Goal: Navigation & Orientation: Find specific page/section

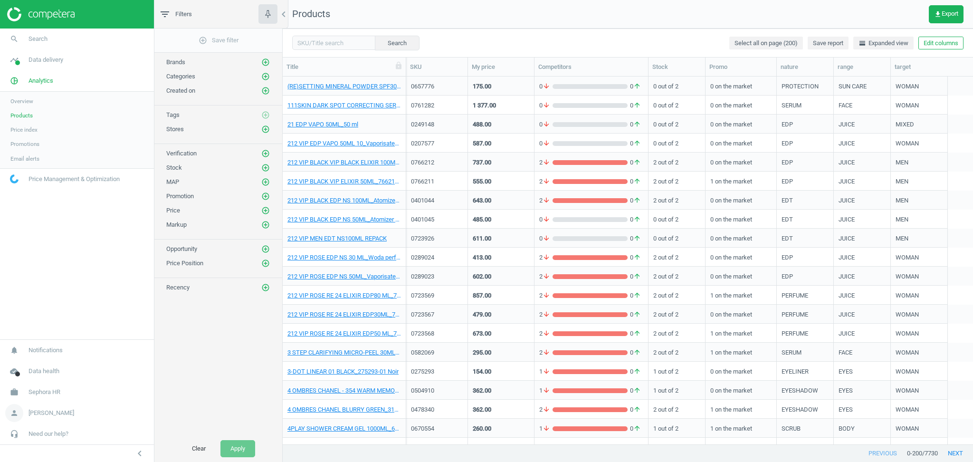
scroll to position [358, 680]
click at [47, 413] on span "[PERSON_NAME]" at bounding box center [52, 413] width 46 height 9
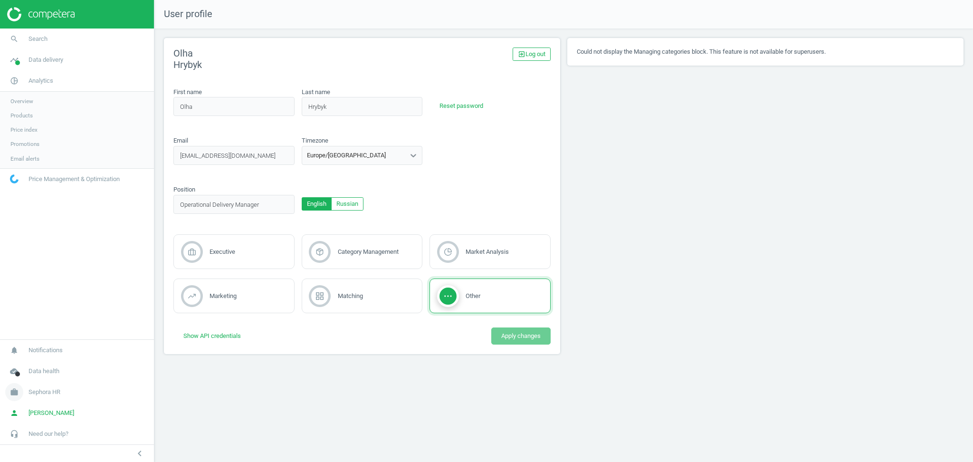
click at [43, 391] on span "Sephora HR" at bounding box center [45, 392] width 32 height 9
click at [35, 363] on span "Switch campaign" at bounding box center [31, 364] width 42 height 8
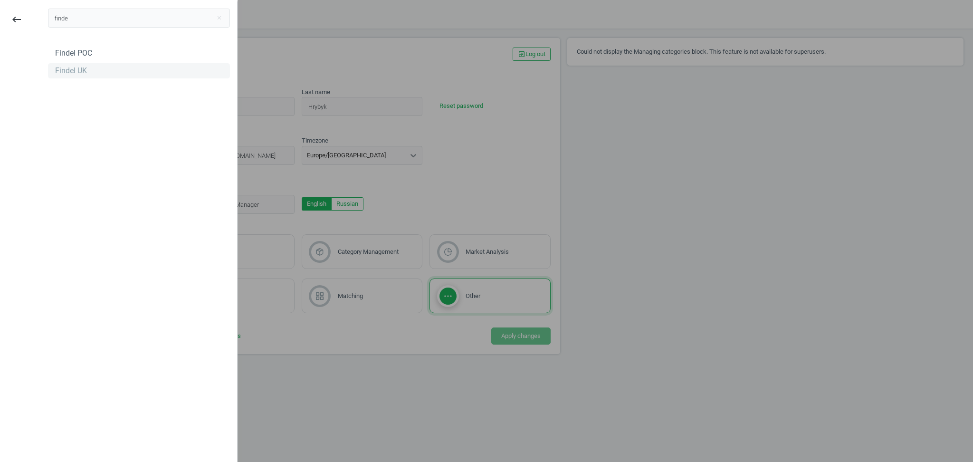
type input "finde"
click at [63, 75] on div "Findel UK" at bounding box center [71, 71] width 32 height 10
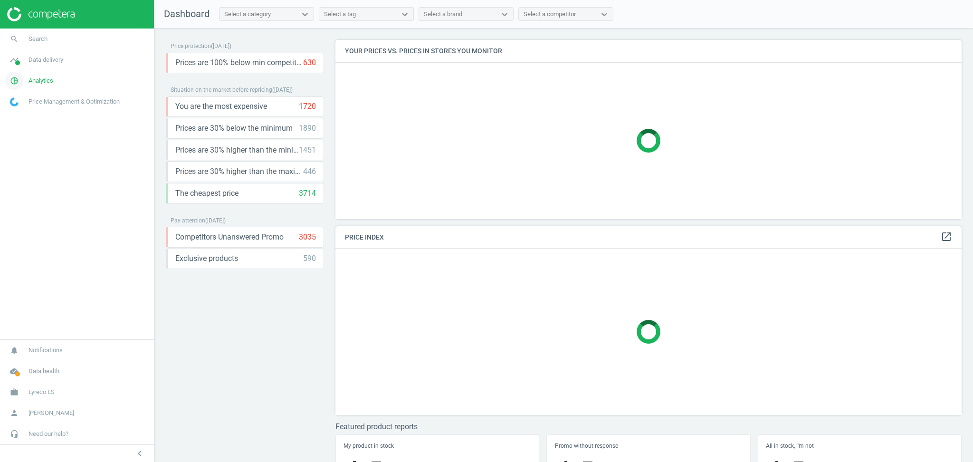
scroll to position [208, 636]
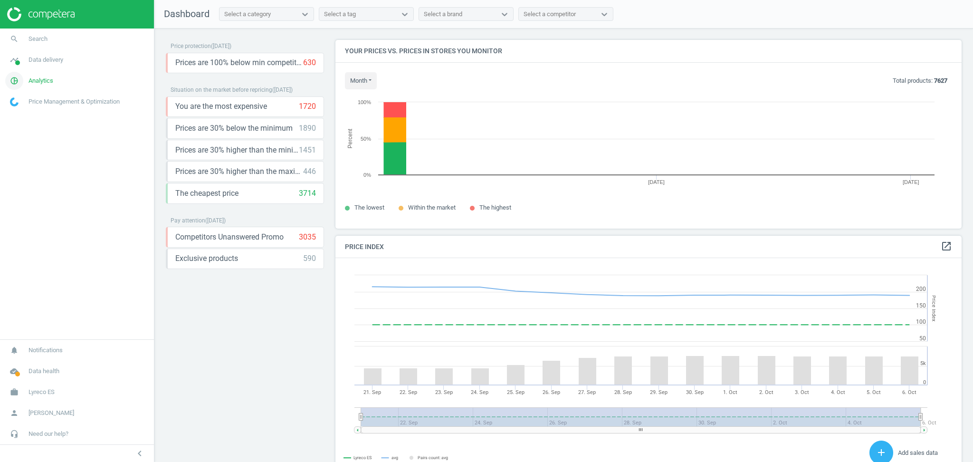
click at [47, 83] on span "Analytics" at bounding box center [41, 80] width 25 height 9
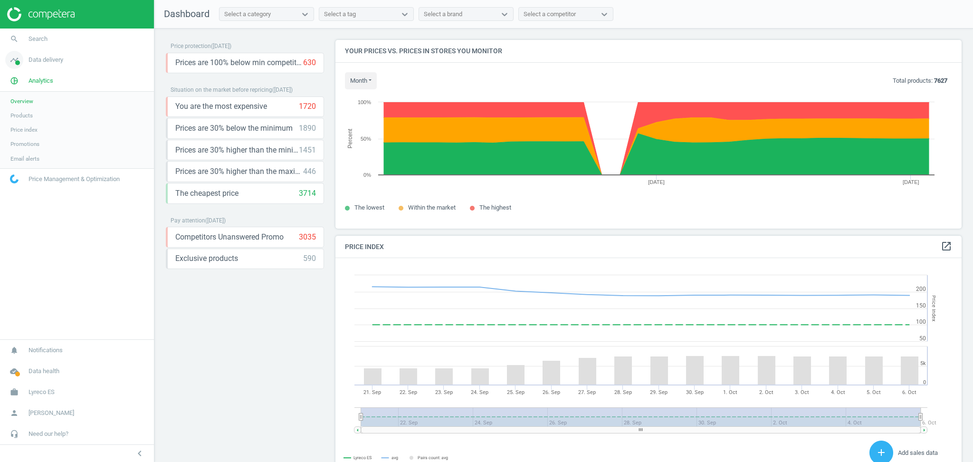
click at [53, 63] on span "Data delivery" at bounding box center [46, 60] width 35 height 9
click at [23, 137] on span "Stores" at bounding box center [18, 138] width 16 height 8
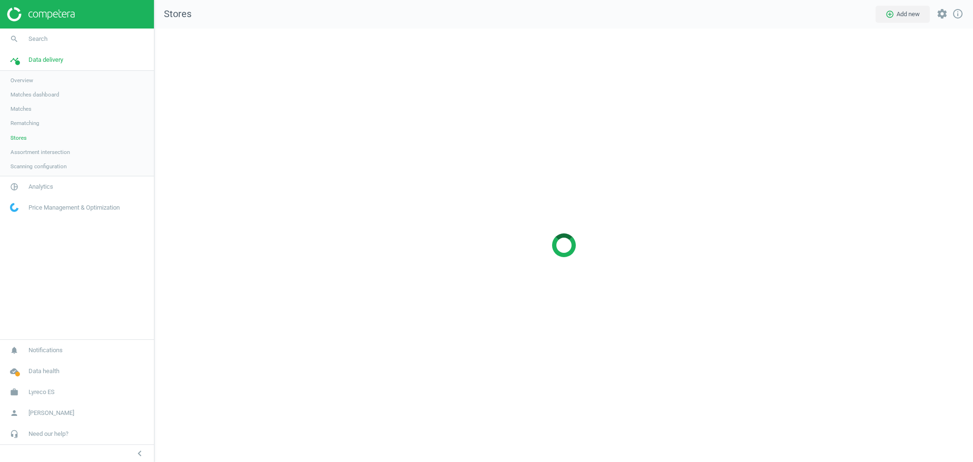
scroll to position [453, 838]
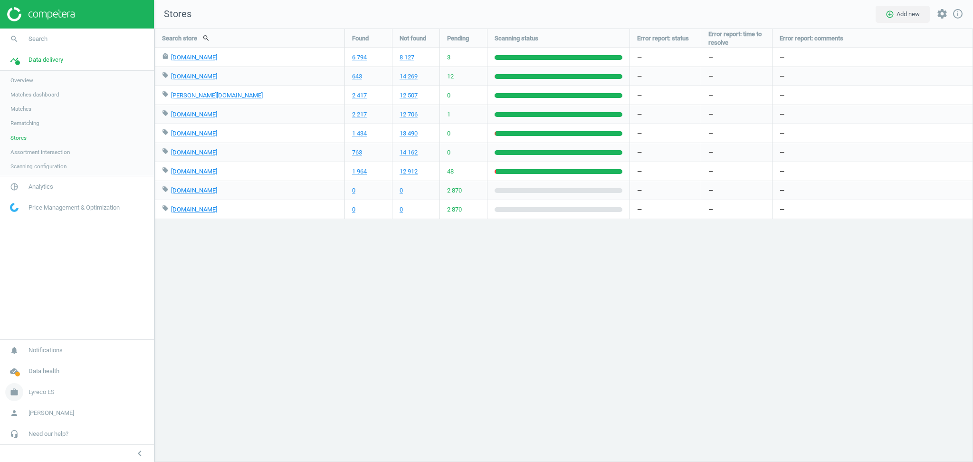
click at [55, 391] on link "work Lyreco ES" at bounding box center [77, 392] width 154 height 21
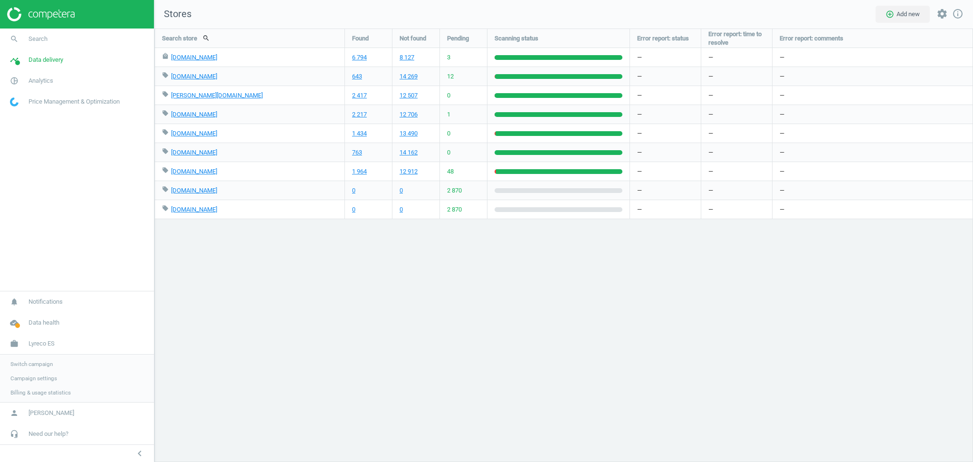
click at [33, 365] on span "Switch campaign" at bounding box center [31, 364] width 42 height 8
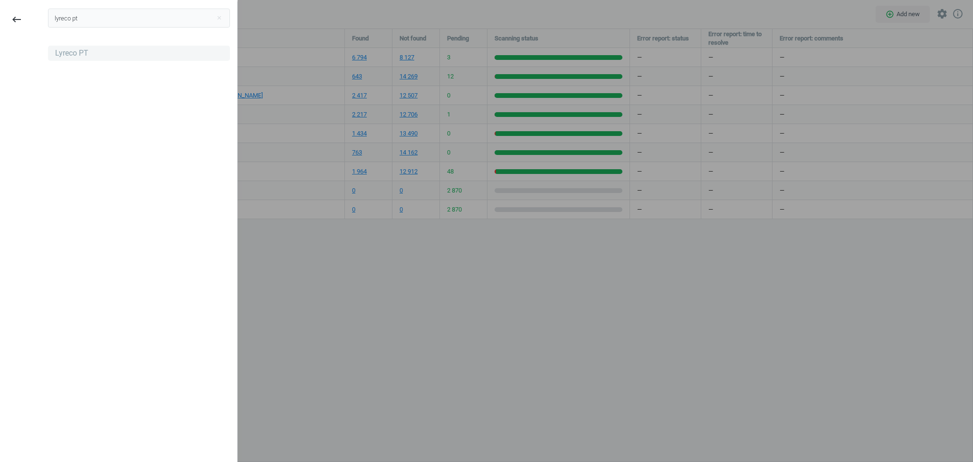
type input "lyreco pt"
click at [76, 58] on div "Lyreco PT" at bounding box center [71, 53] width 33 height 10
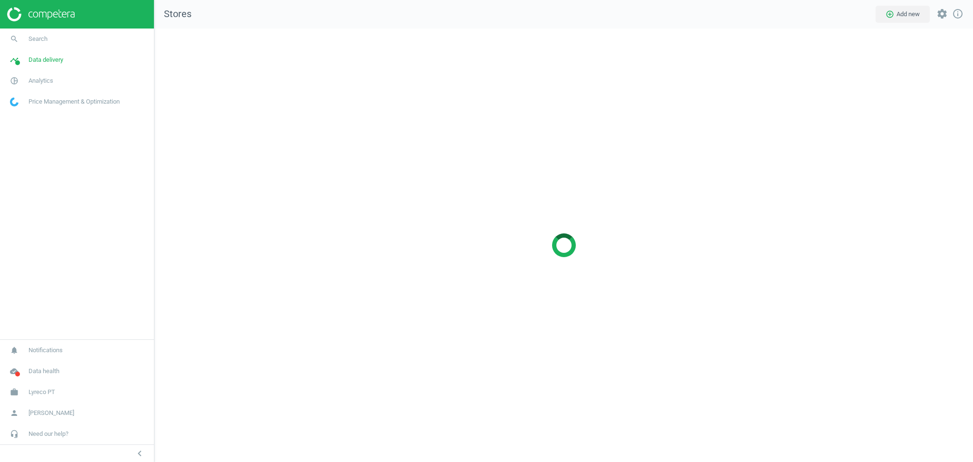
scroll to position [453, 838]
